Goal: Navigation & Orientation: Find specific page/section

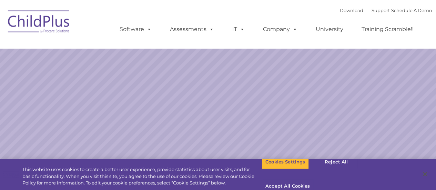
select select "MEDIUM"
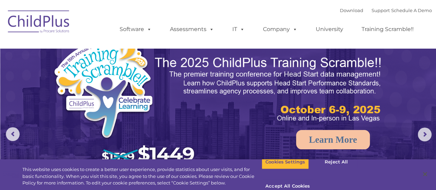
click at [36, 23] on img at bounding box center [38, 23] width 69 height 34
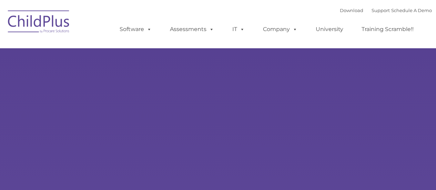
type input ""
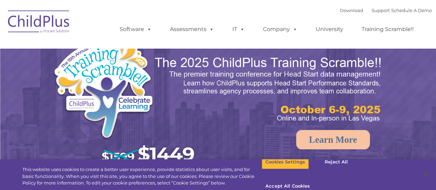
select select "MEDIUM"
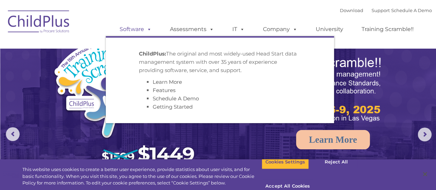
click at [125, 26] on link "Software" at bounding box center [136, 29] width 46 height 14
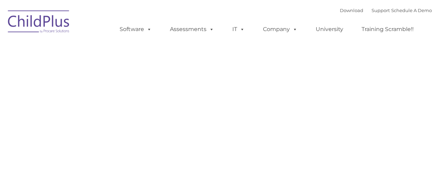
type input ""
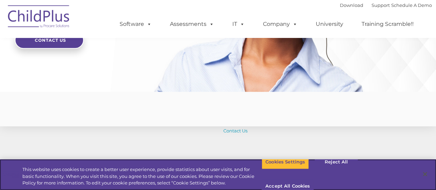
scroll to position [1751, 0]
